Goal: Information Seeking & Learning: Find specific page/section

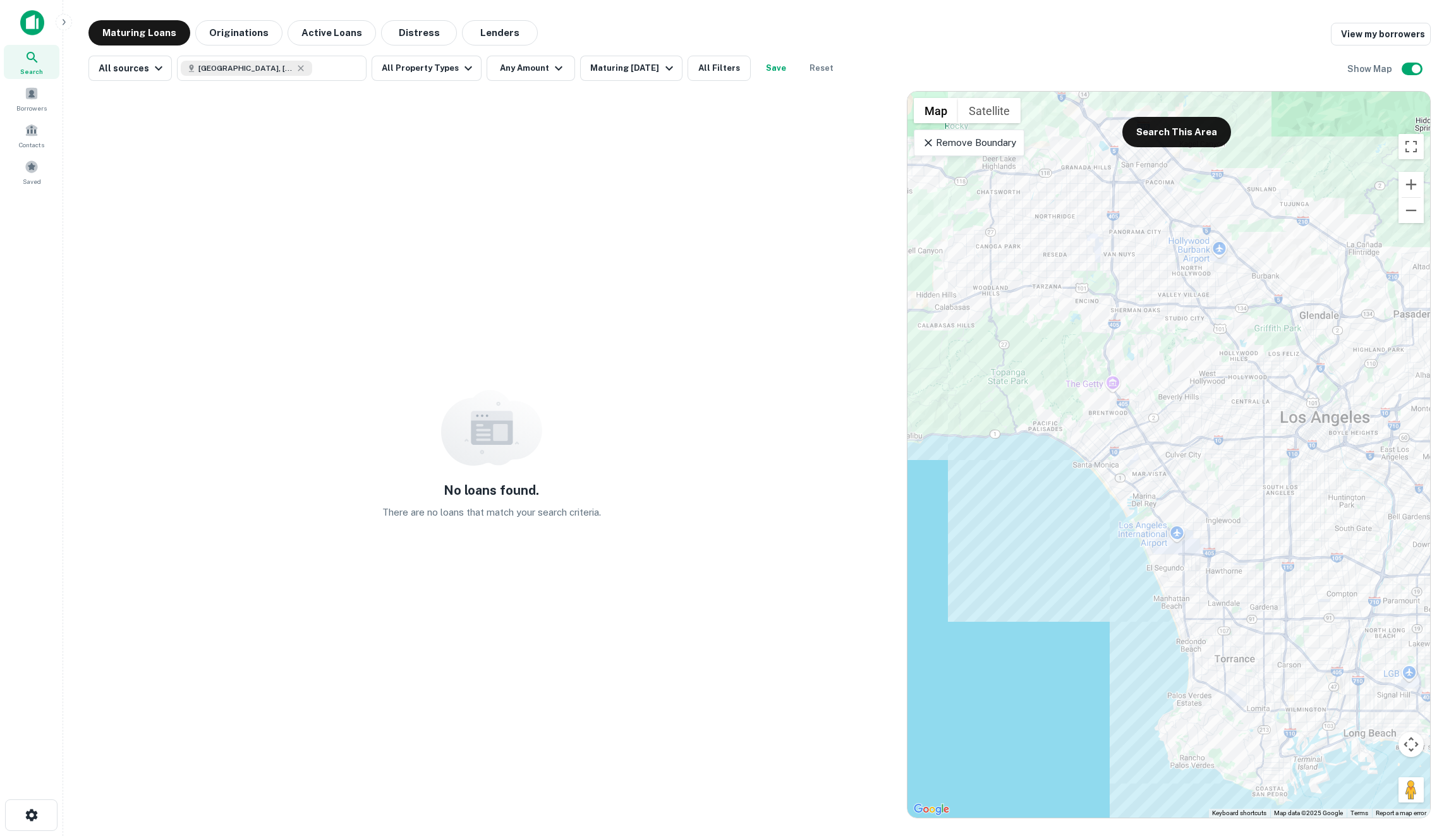
click at [672, 156] on div "No loans found. There are no loans that match your search criteria." at bounding box center [491, 454] width 805 height 728
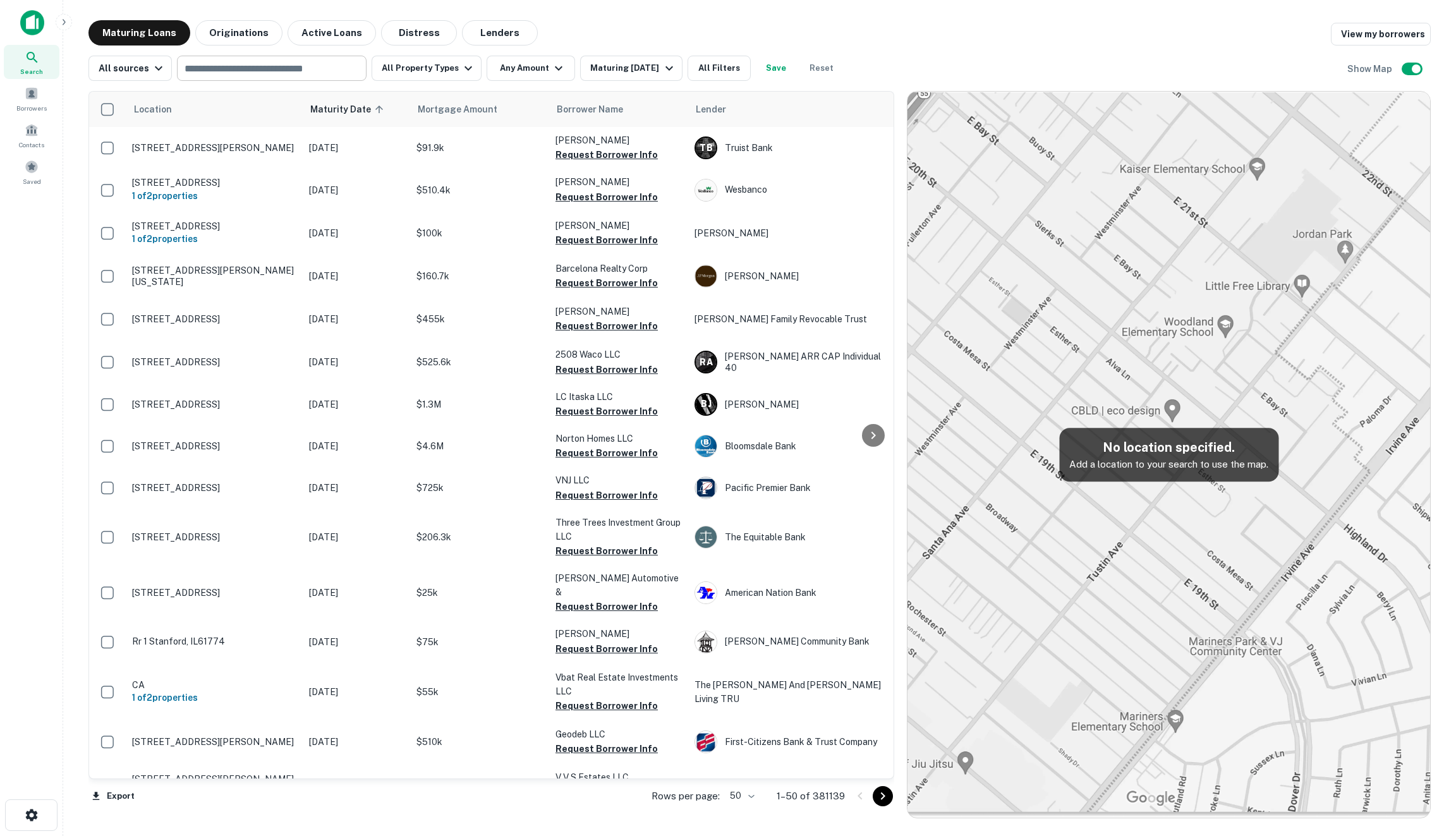
click at [271, 65] on input "text" at bounding box center [270, 68] width 180 height 17
type input "***"
